Goal: Task Accomplishment & Management: Manage account settings

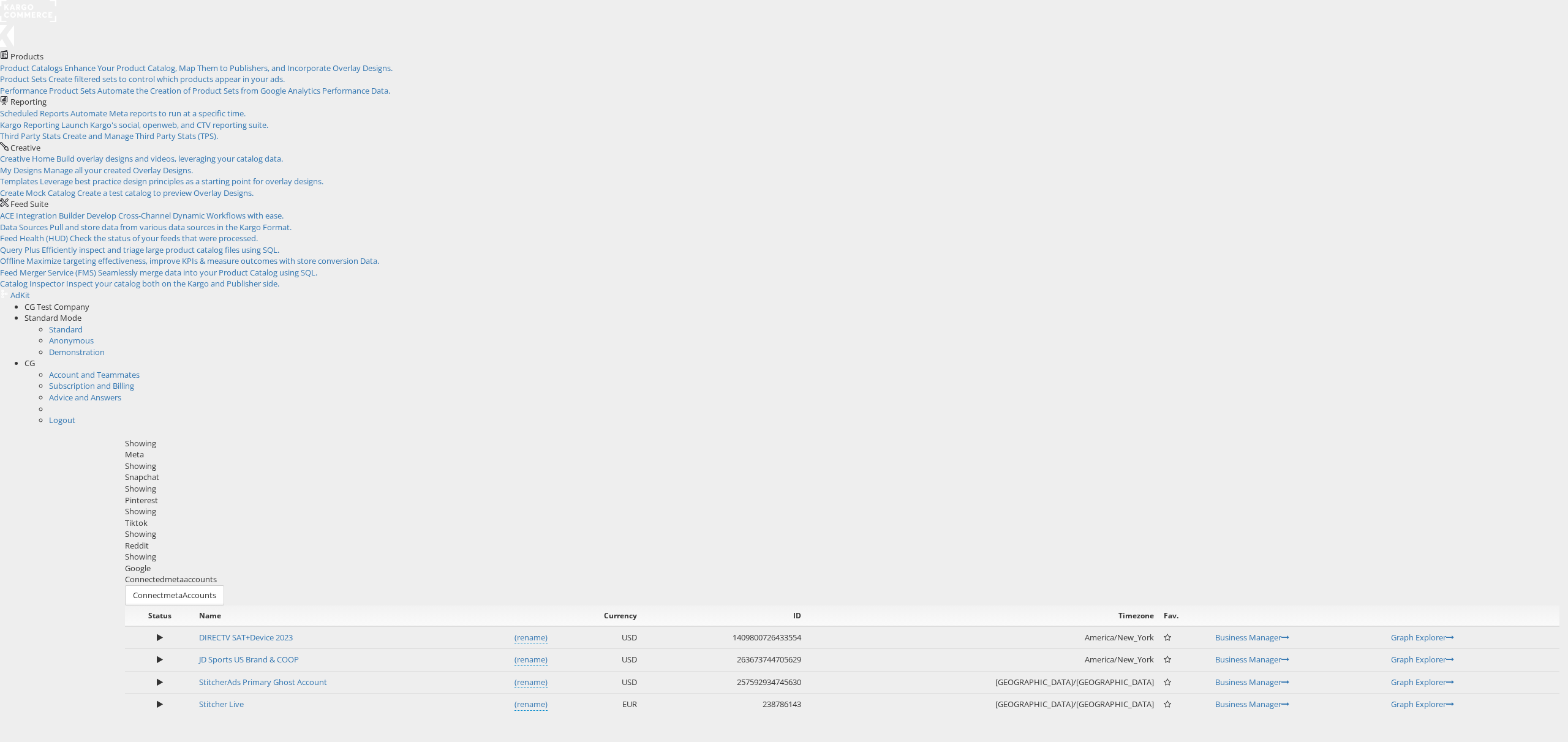
click at [871, 562] on div "Google" at bounding box center [841, 568] width 1434 height 12
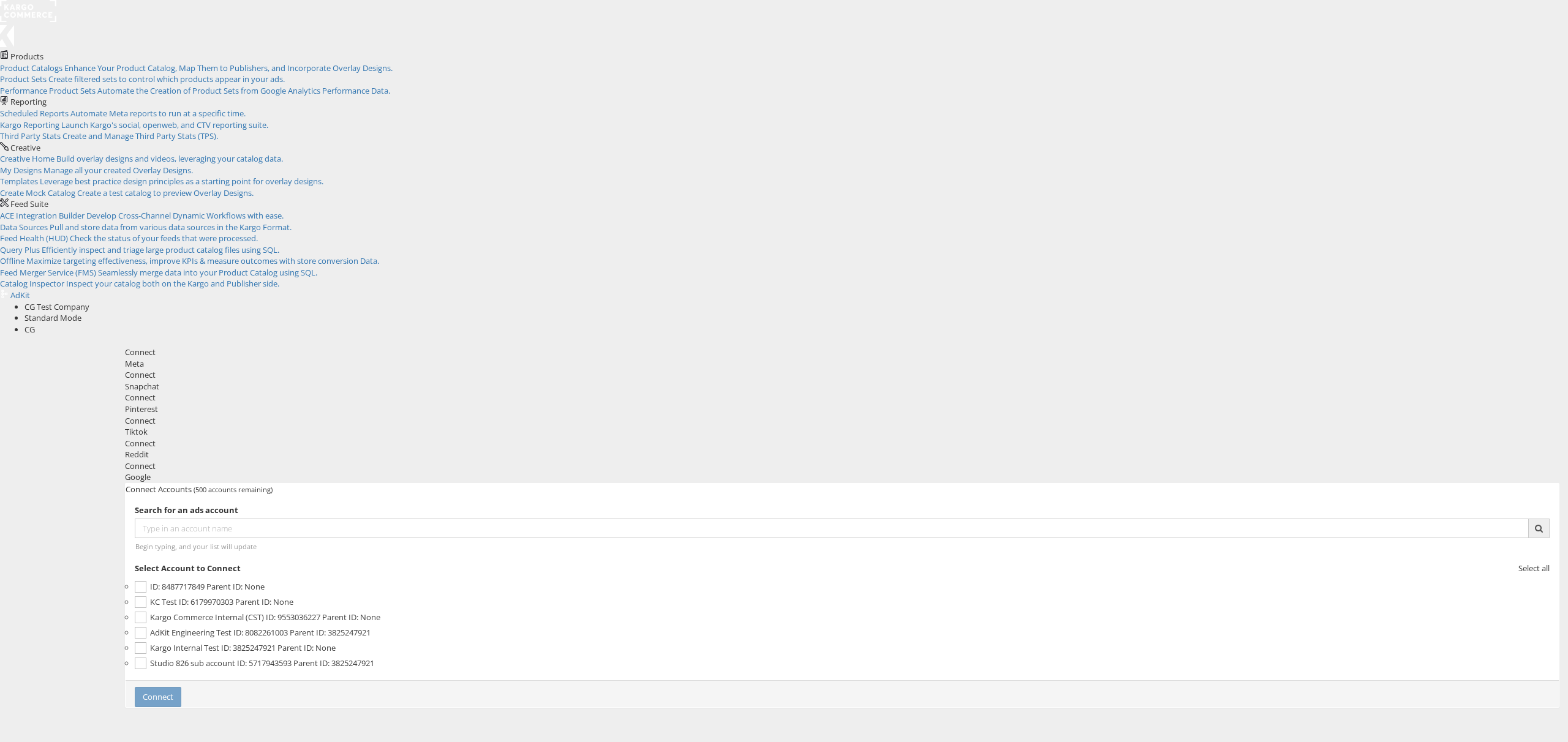
drag, startPoint x: 1324, startPoint y: 245, endPoint x: 1305, endPoint y: 243, distance: 19.1
click at [1323, 483] on div "Connect Accounts (500 accounts remaining) Search for an ads account Begin typin…" at bounding box center [841, 595] width 1434 height 224
click at [957, 580] on ul "ID: 8487717849 Parent ID: None KC Test ID: 6179970303 Parent ID: None Kargo Com…" at bounding box center [842, 625] width 1415 height 92
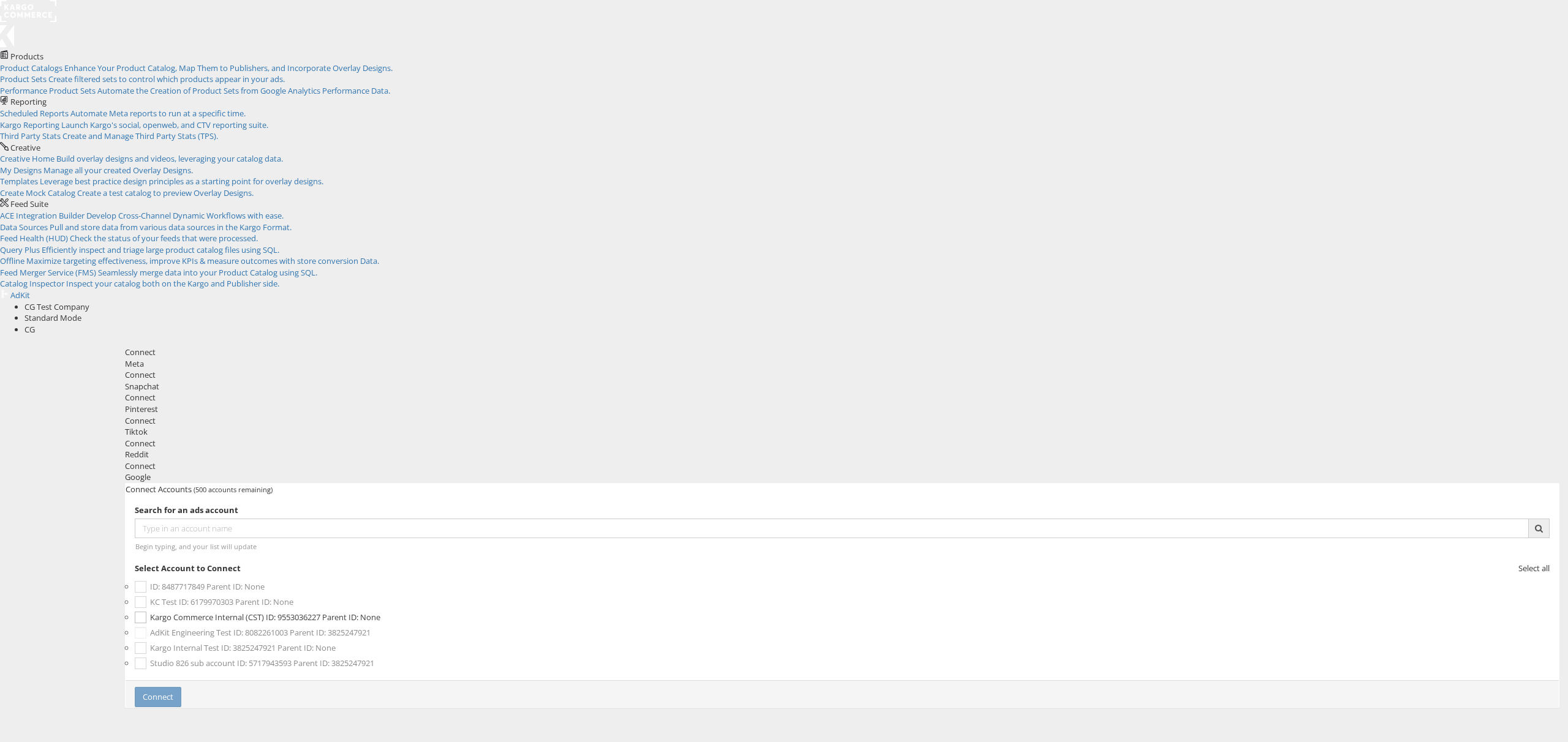
click at [231, 627] on span "AdKit Engineering Test" at bounding box center [190, 632] width 81 height 11
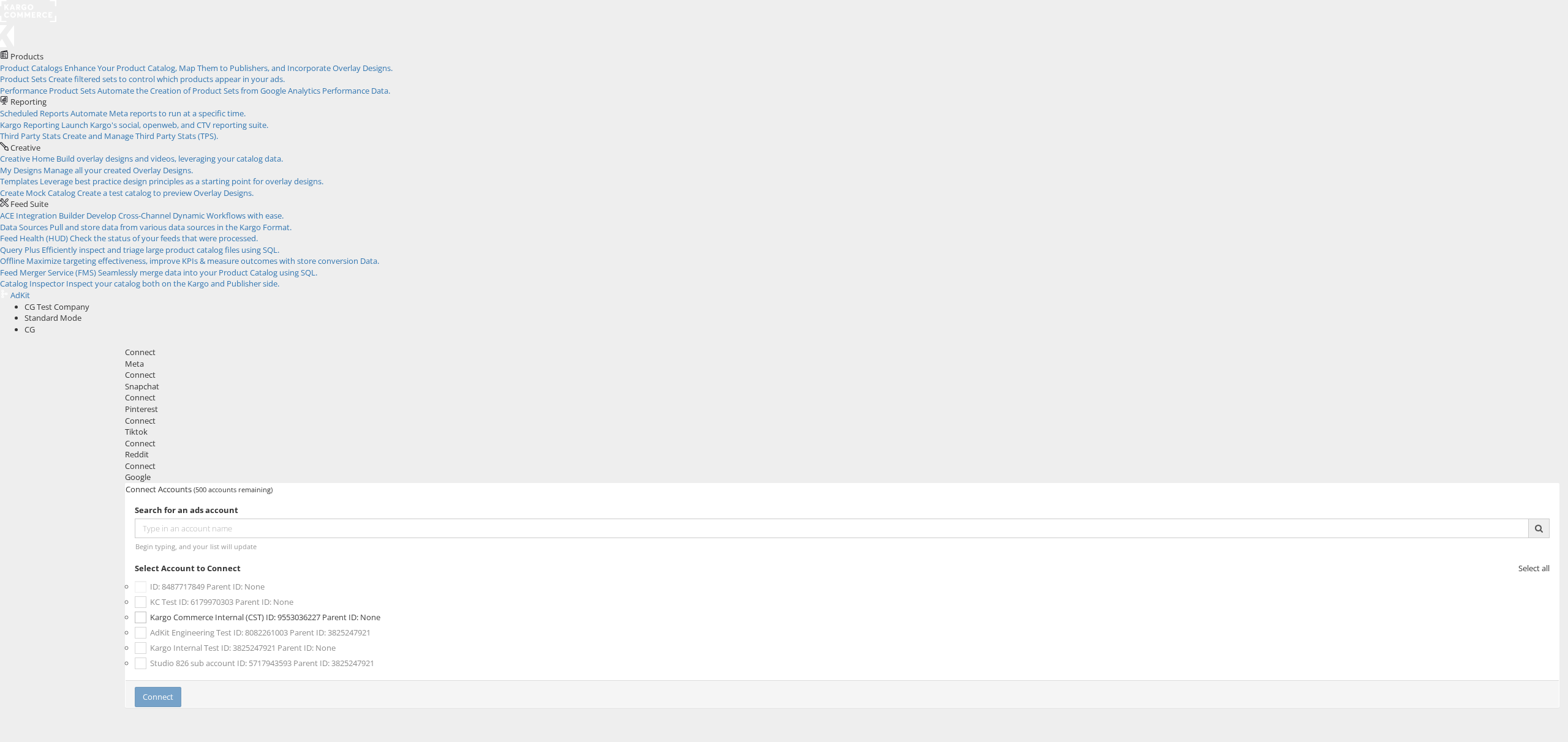
scroll to position [50, 0]
click at [632, 656] on label "Studio 826 sub account ID: 5717943593 Parent ID: 3825247921" at bounding box center [842, 664] width 1415 height 15
drag, startPoint x: 652, startPoint y: 273, endPoint x: 749, endPoint y: 275, distance: 97.0
click at [749, 656] on label "Studio 826 sub account ID: 5717943593 Parent ID: 3825247921" at bounding box center [842, 664] width 1415 height 15
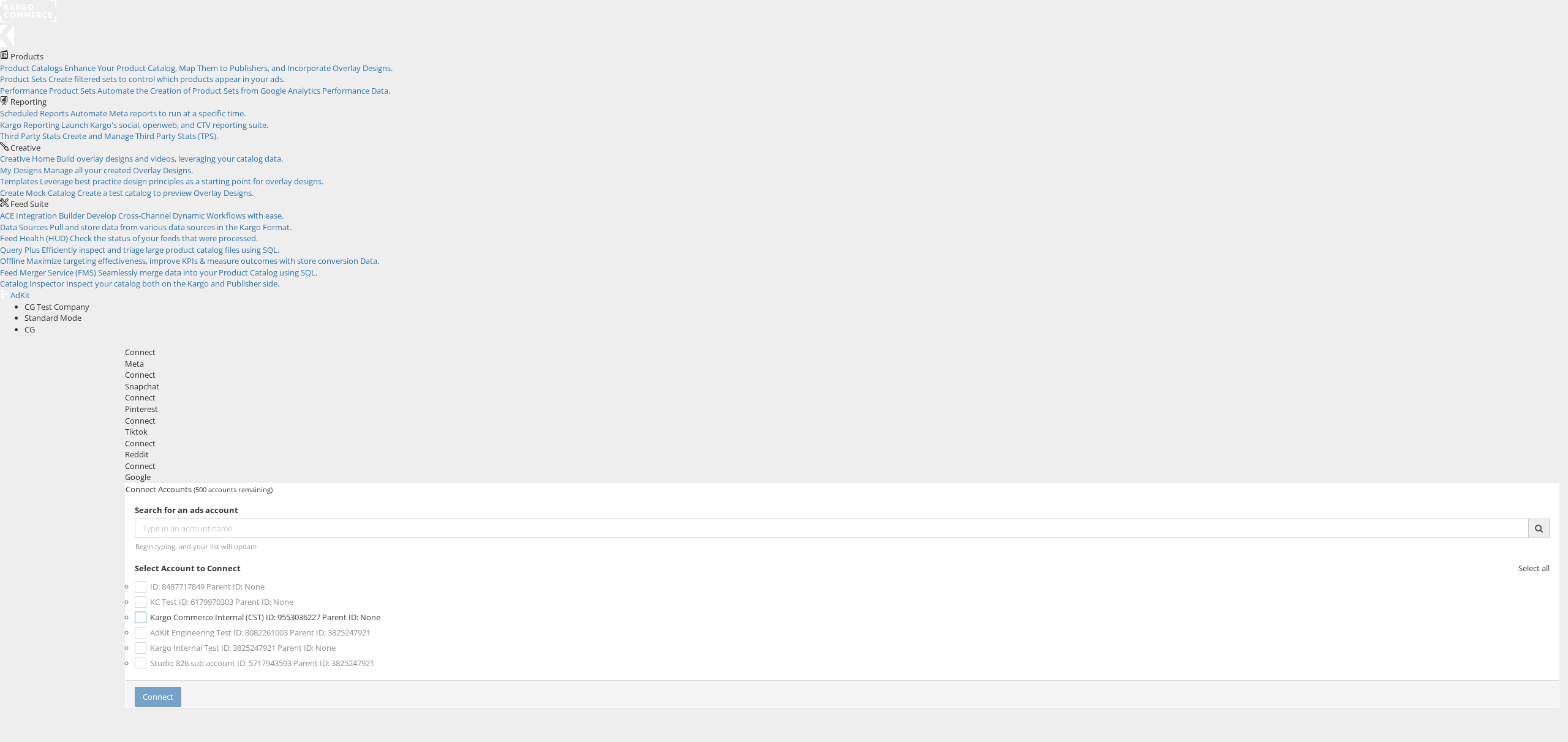
click at [536, 610] on label "Kargo Commerce Internal (CST) ID: 9553036227 Parent ID: None" at bounding box center [842, 617] width 1415 height 15
click at [1080, 680] on div "Connect" at bounding box center [842, 693] width 1433 height 27
click at [546, 610] on label "Kargo Commerce Internal (CST) ID: 9553036227 Parent ID: None" at bounding box center [842, 617] width 1415 height 15
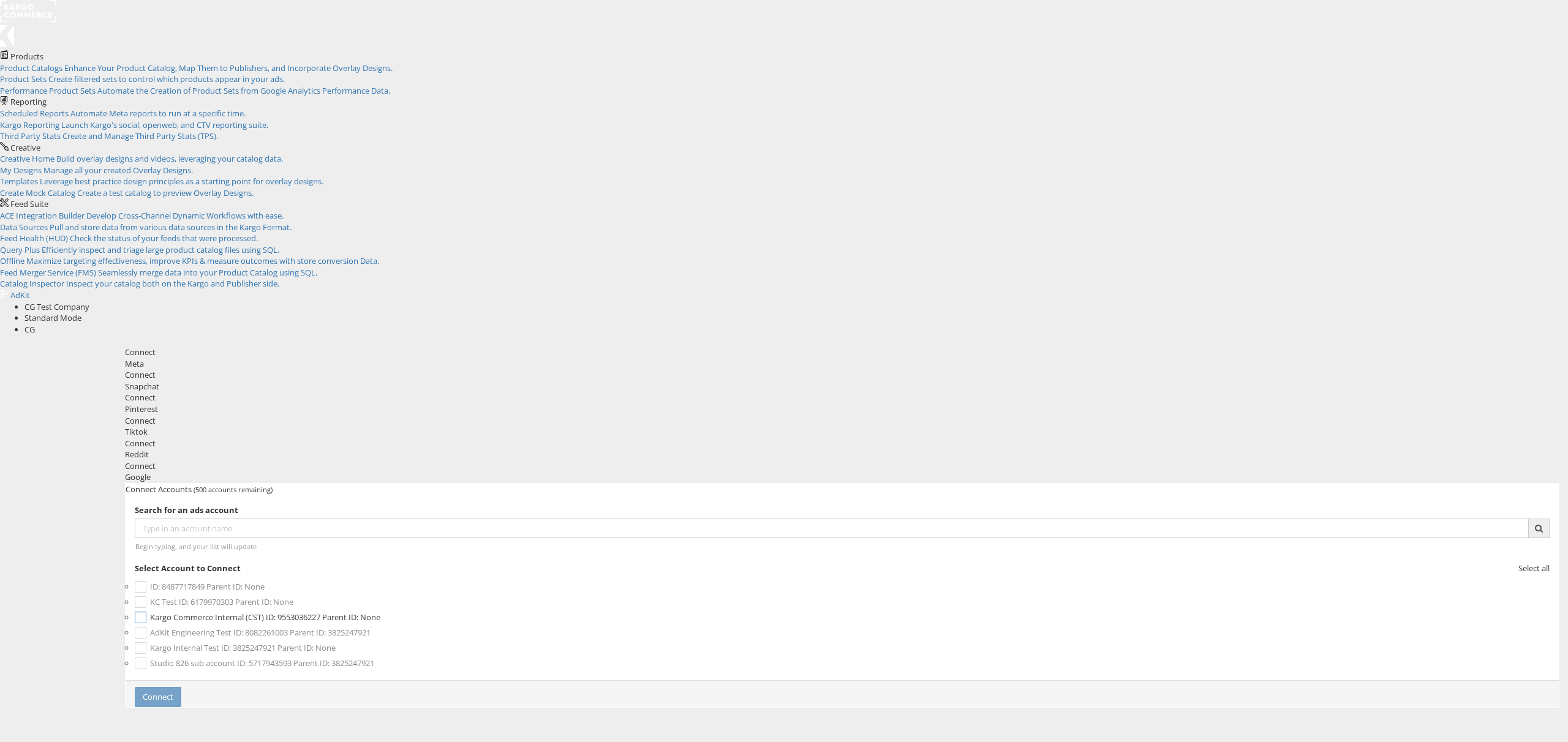
click at [264, 612] on span "Kargo Commerce Internal (CST)" at bounding box center [207, 617] width 114 height 11
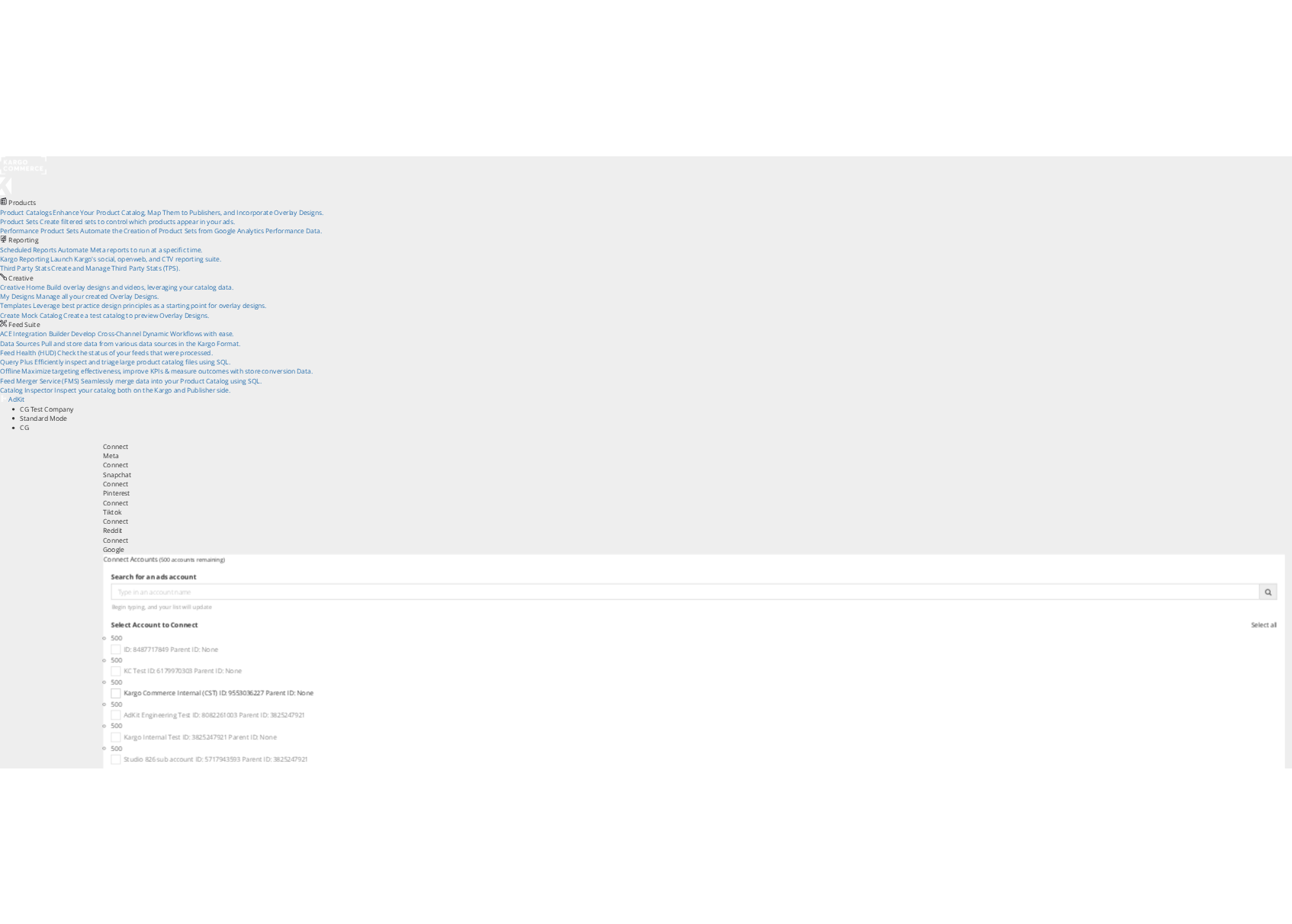
scroll to position [24, 0]
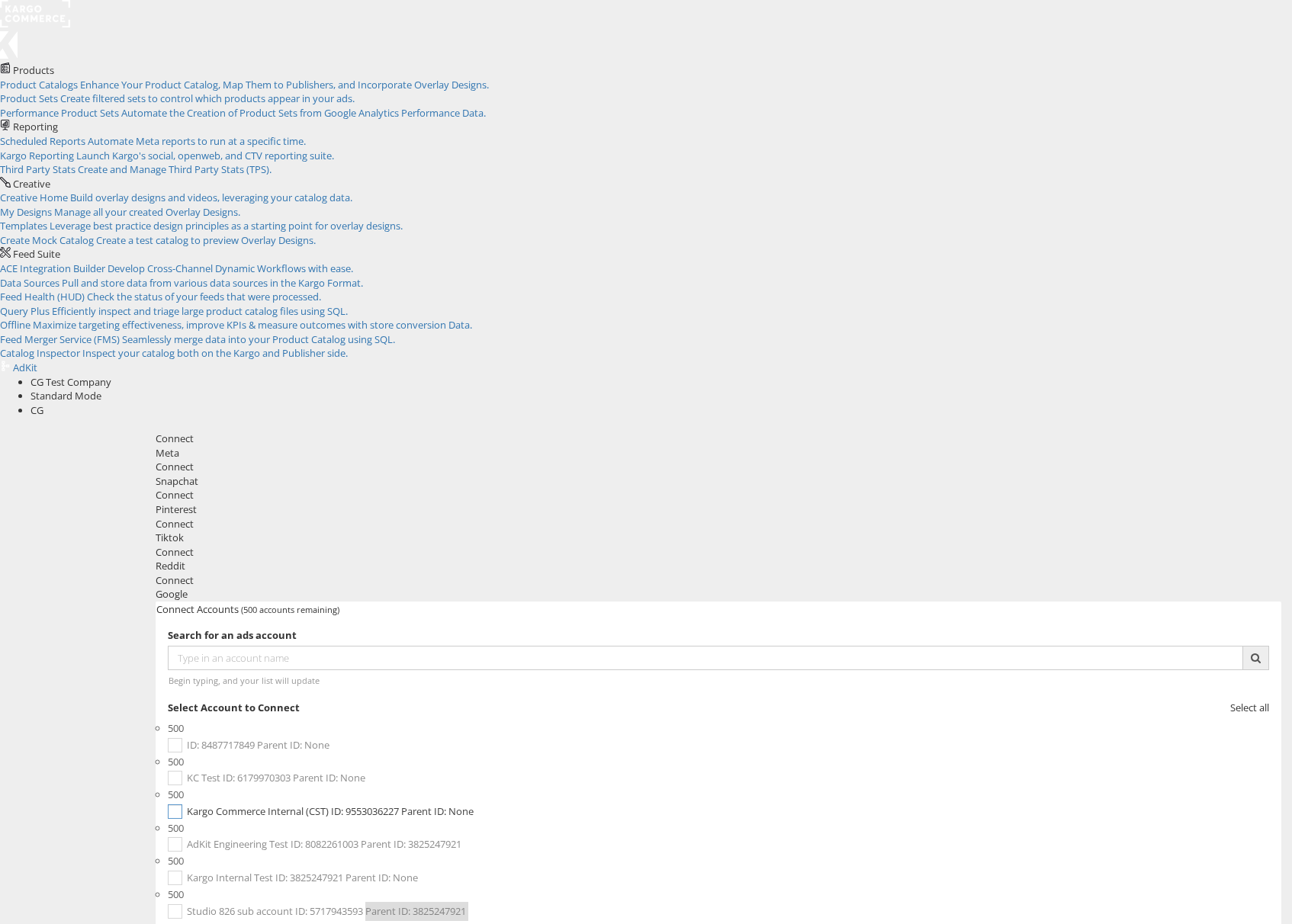
scroll to position [50, 0]
click at [355, 803] on label "Kargo Commerce Internal (CST) ID: 9553036227 Parent ID: None" at bounding box center [718, 812] width 1101 height 19
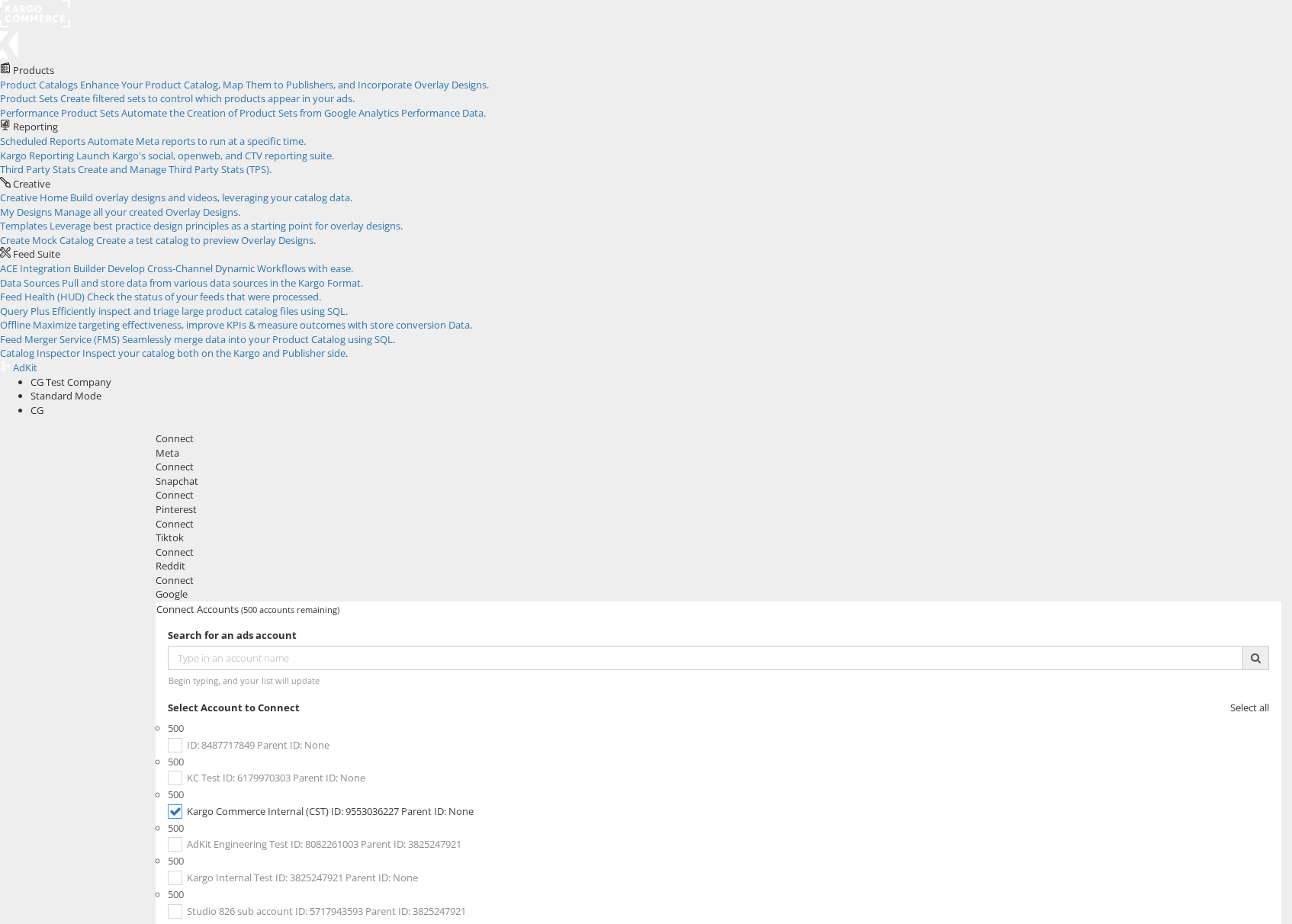
click at [1230, 700] on span "Select all" at bounding box center [1250, 707] width 39 height 13
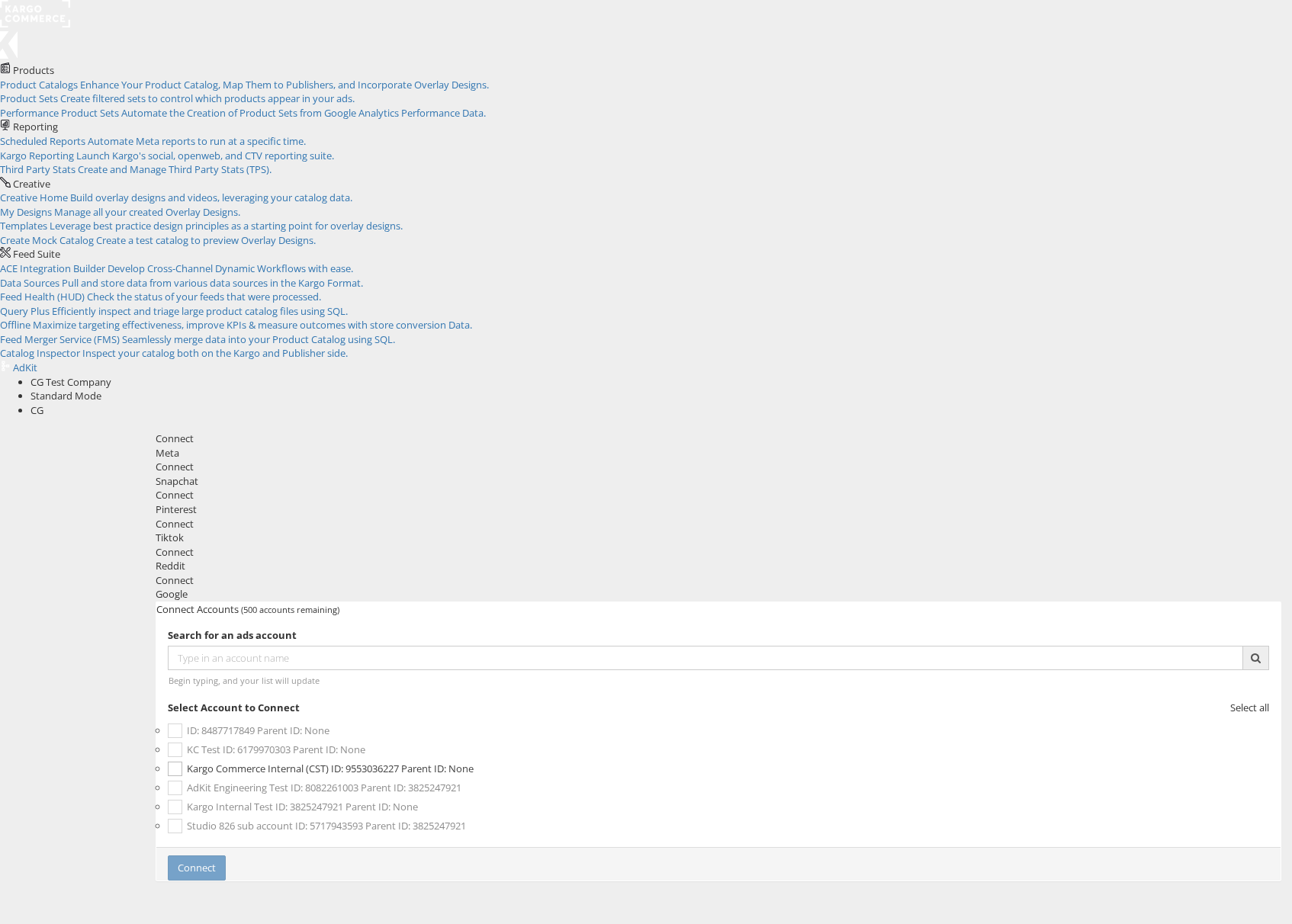
scroll to position [62, 0]
click at [373, 759] on label "Kargo Commerce Internal (CST) ID: 9553036227 Parent ID: None" at bounding box center [718, 769] width 1101 height 19
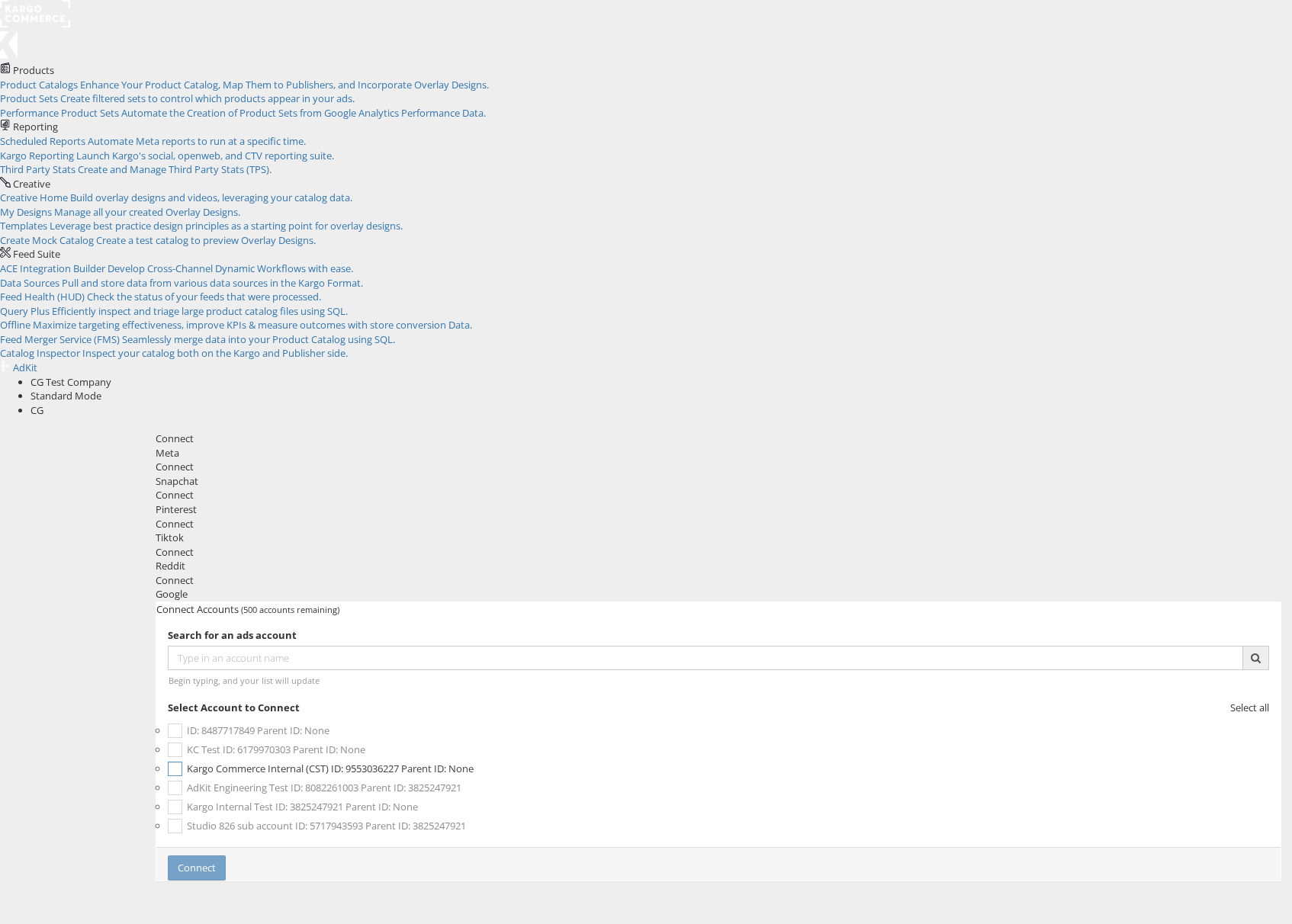
click at [396, 759] on label "Kargo Commerce Internal (CST) ID: 9553036227 Parent ID: None" at bounding box center [718, 769] width 1101 height 19
click at [1121, 601] on div "Connect Accounts (500 accounts remaining) Search for an ads account Begin typin…" at bounding box center [718, 741] width 1125 height 279
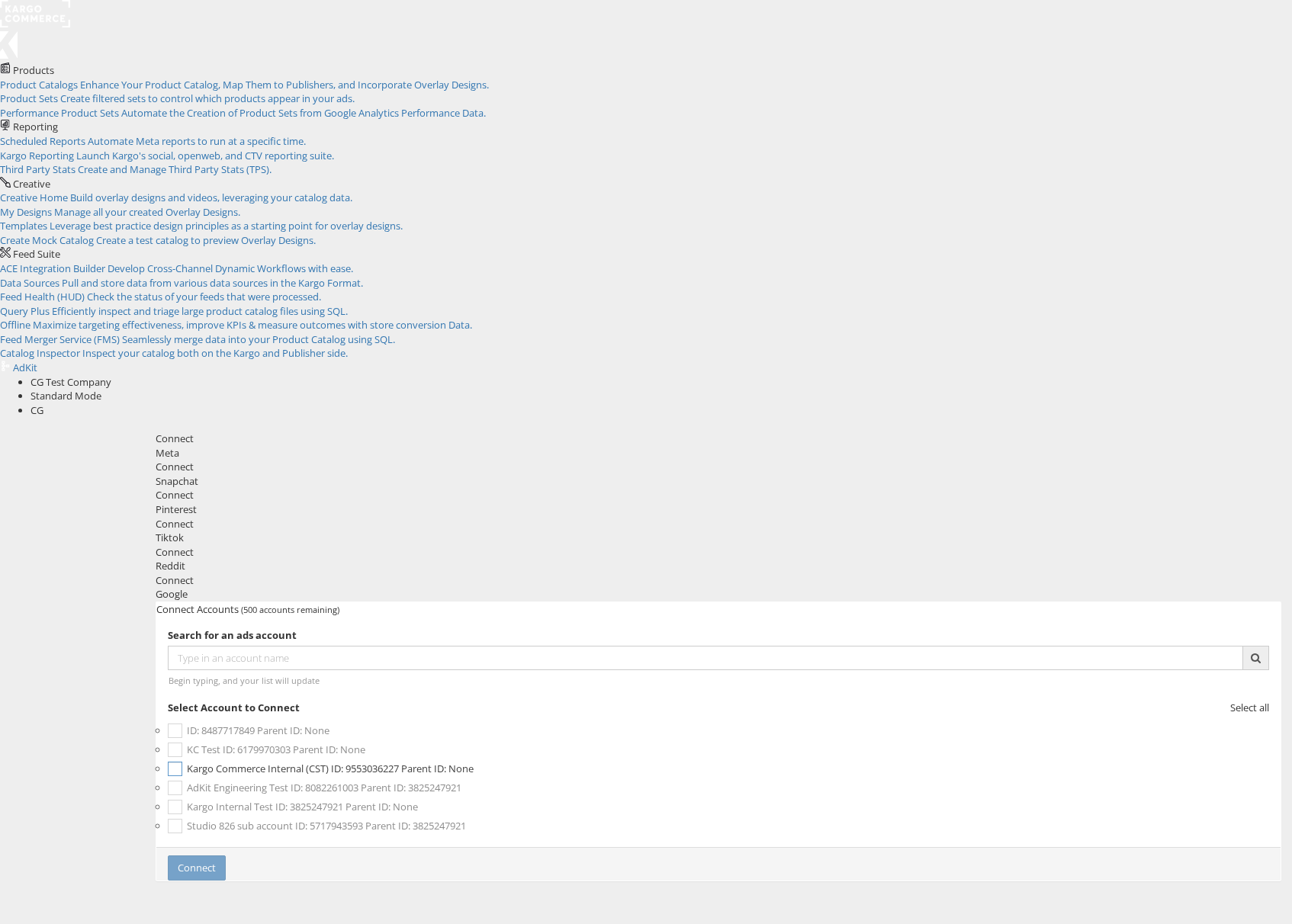
click at [313, 759] on label "Kargo Commerce Internal (CST) ID: 9553036227 Parent ID: None" at bounding box center [718, 769] width 1101 height 19
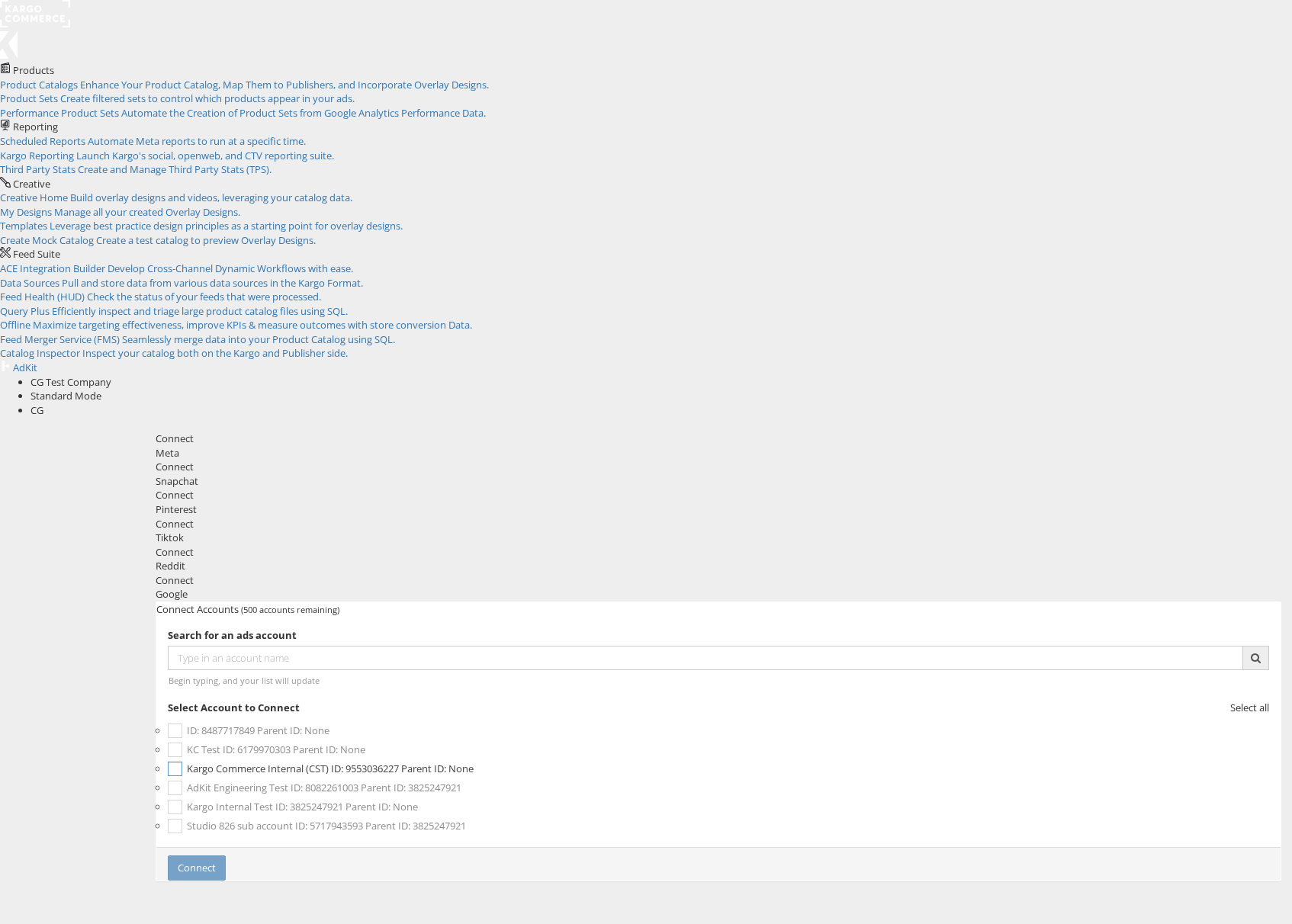
click at [321, 762] on span "Kargo Commerce Internal (CST)" at bounding box center [257, 769] width 142 height 13
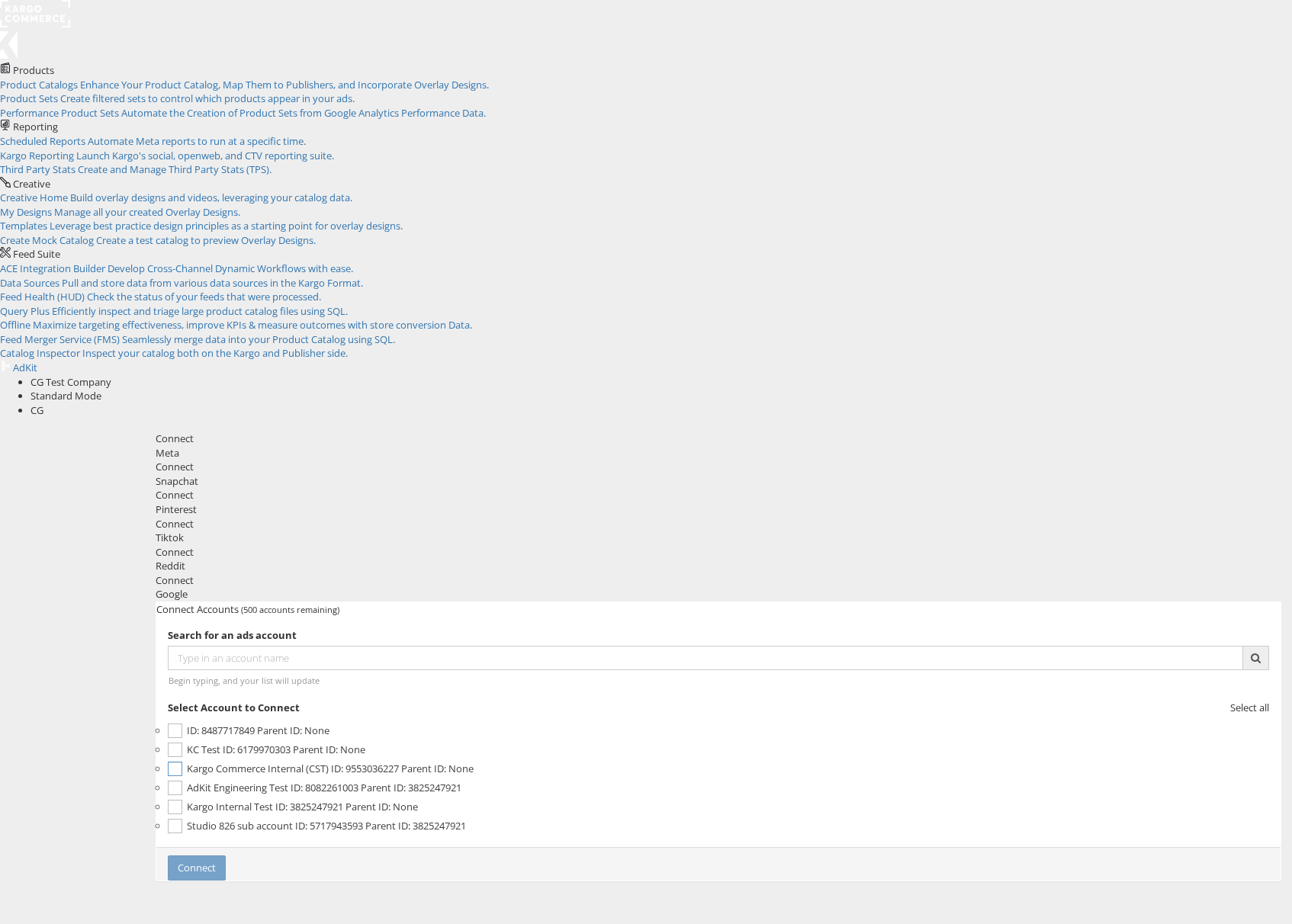
click at [383, 759] on label "Kargo Commerce Internal (CST) ID: 9553036227 Parent ID: None" at bounding box center [718, 769] width 1101 height 19
click at [384, 759] on label "Kargo Commerce Internal (CST) ID: 9553036227 Parent ID: None" at bounding box center [718, 769] width 1101 height 19
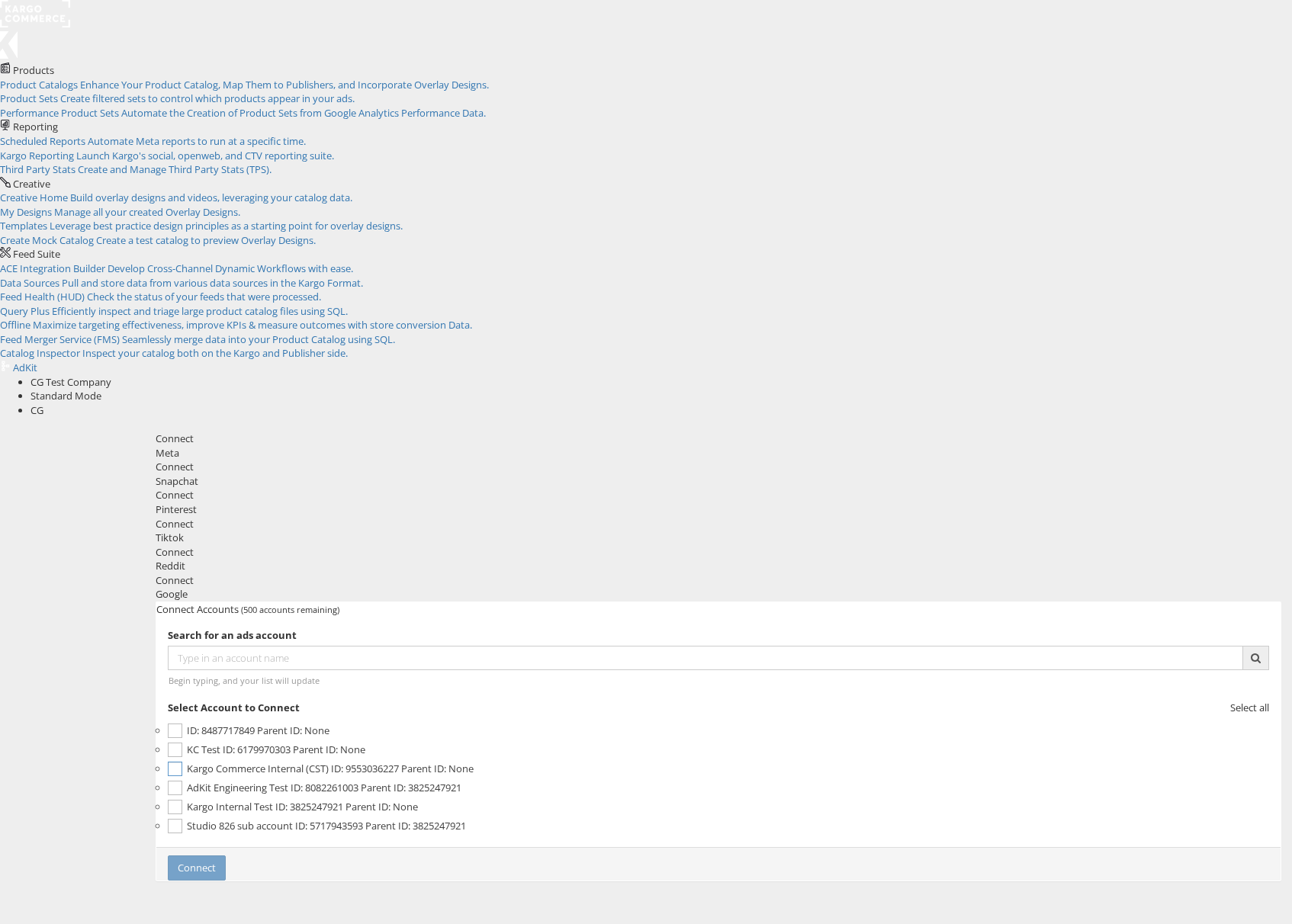
click at [225, 856] on button "Connect" at bounding box center [197, 868] width 58 height 25
